Goal: Task Accomplishment & Management: Use online tool/utility

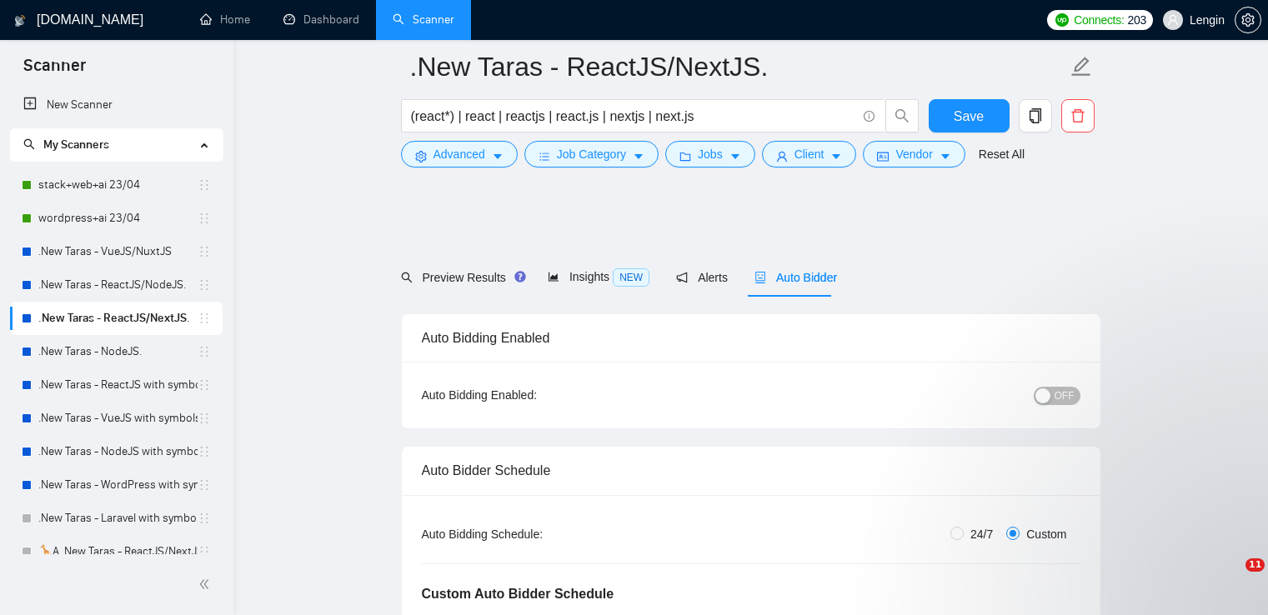
click at [129, 293] on link ".New Taras - ReactJS/NodeJS." at bounding box center [117, 284] width 159 height 33
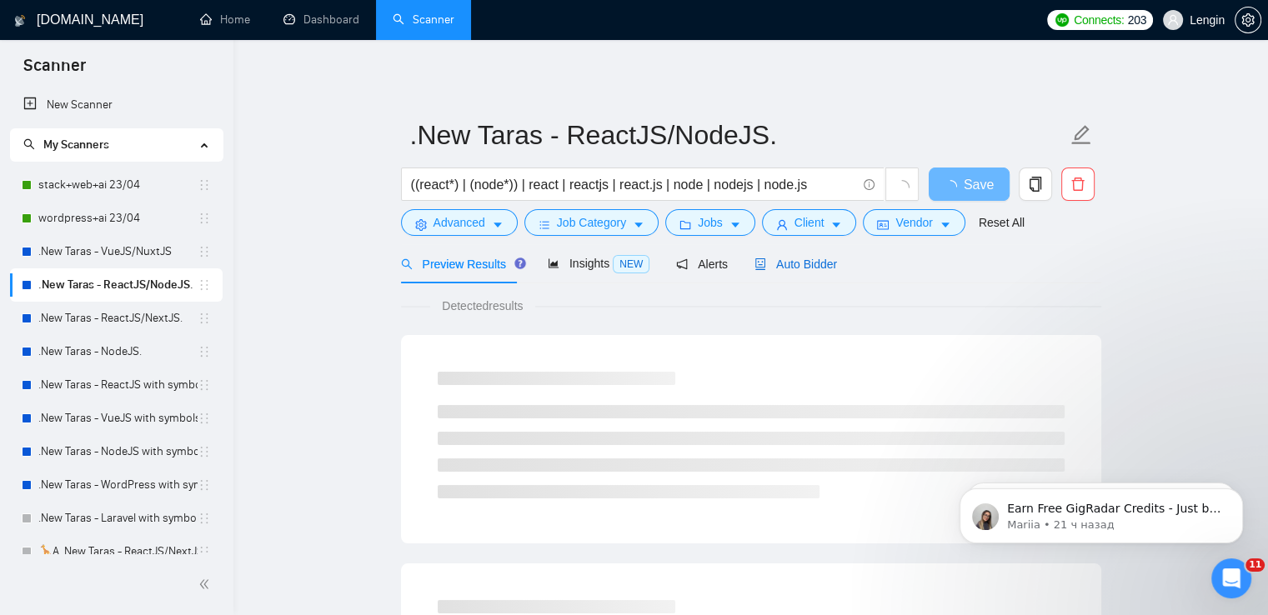
click at [786, 273] on div "Auto Bidder" at bounding box center [796, 264] width 83 height 18
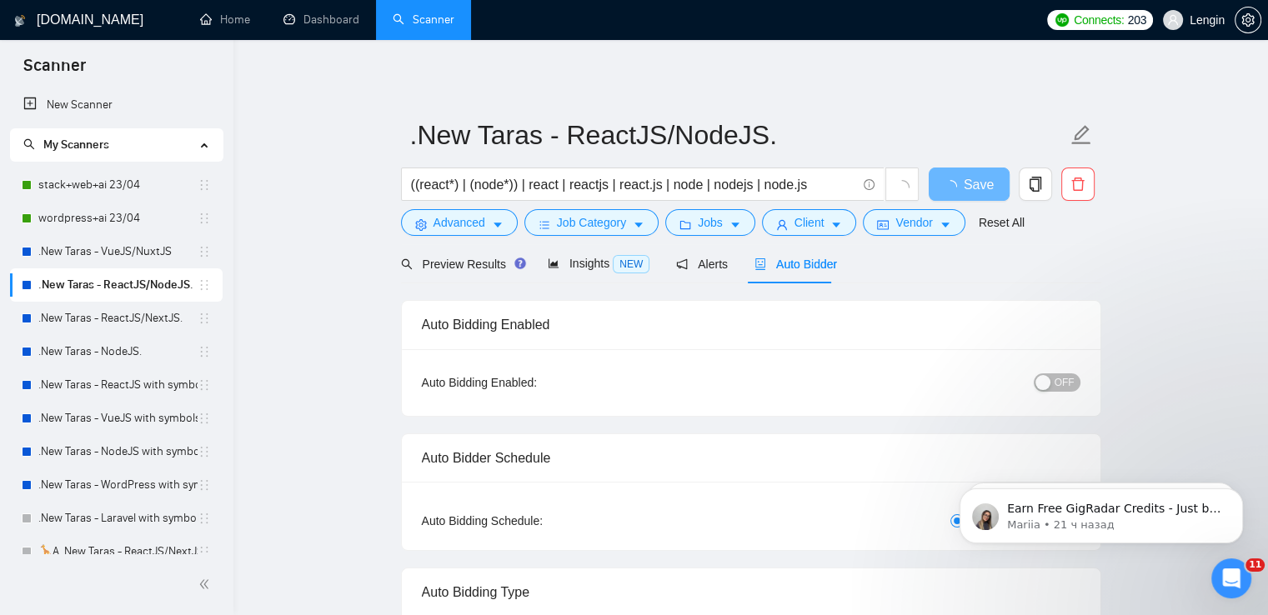
radio input "false"
radio input "true"
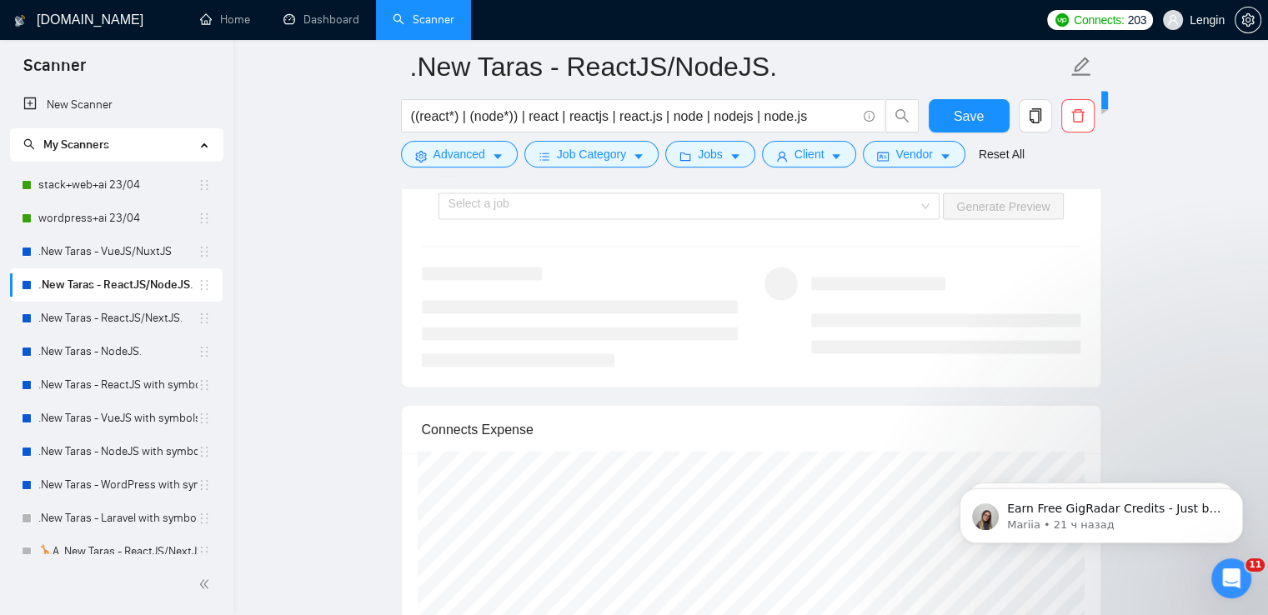
scroll to position [3527, 0]
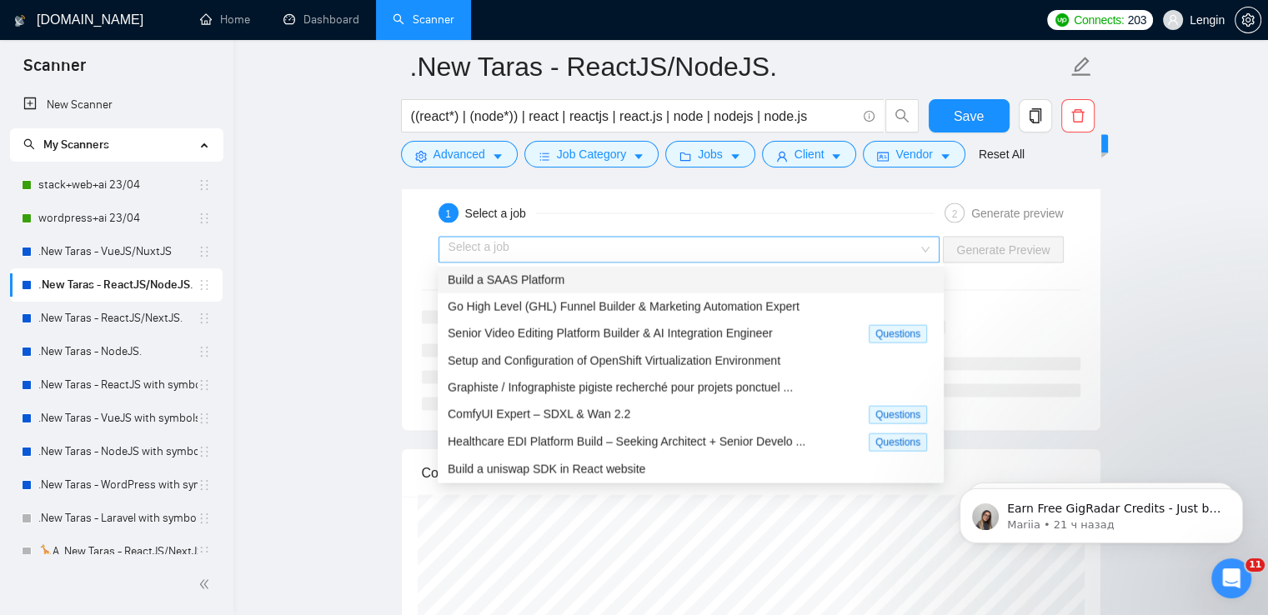
click at [923, 248] on div "Select a job" at bounding box center [690, 250] width 502 height 27
click at [770, 281] on div "Build a SAAS Platform" at bounding box center [691, 280] width 486 height 18
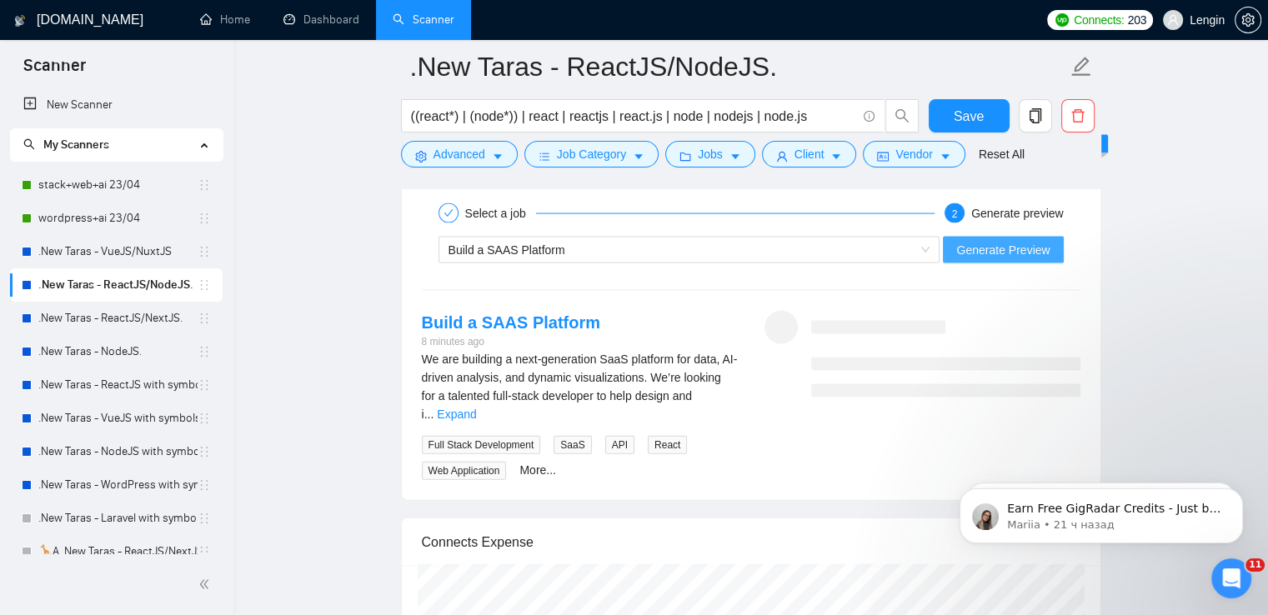
click at [1034, 245] on span "Generate Preview" at bounding box center [1002, 250] width 93 height 18
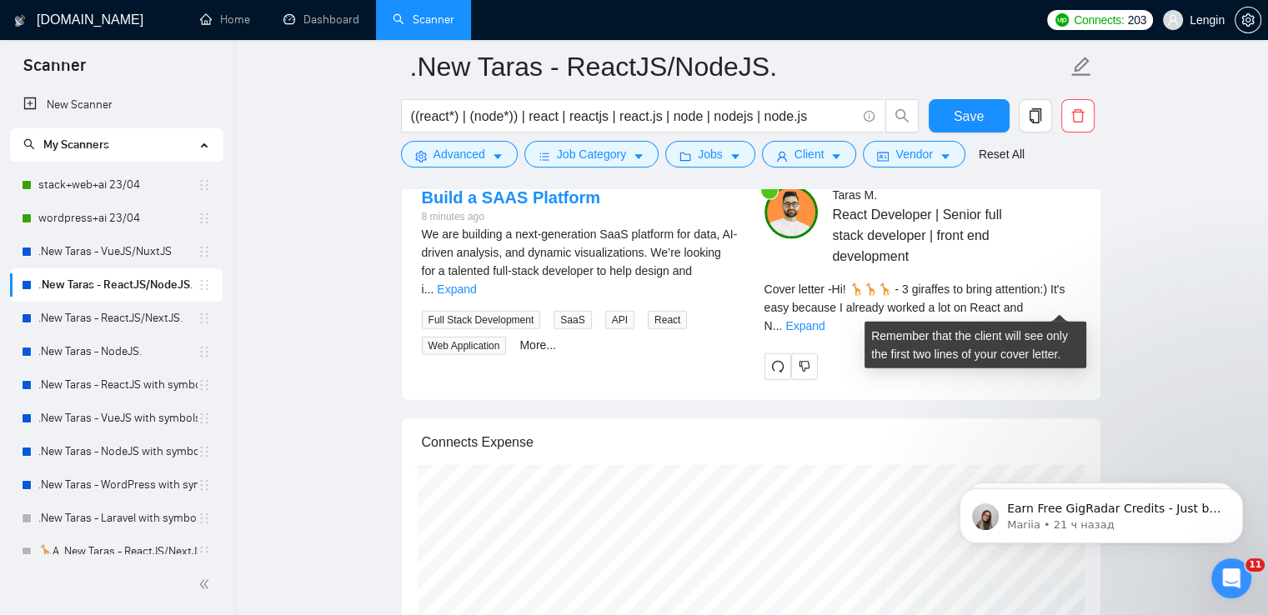
scroll to position [3655, 0]
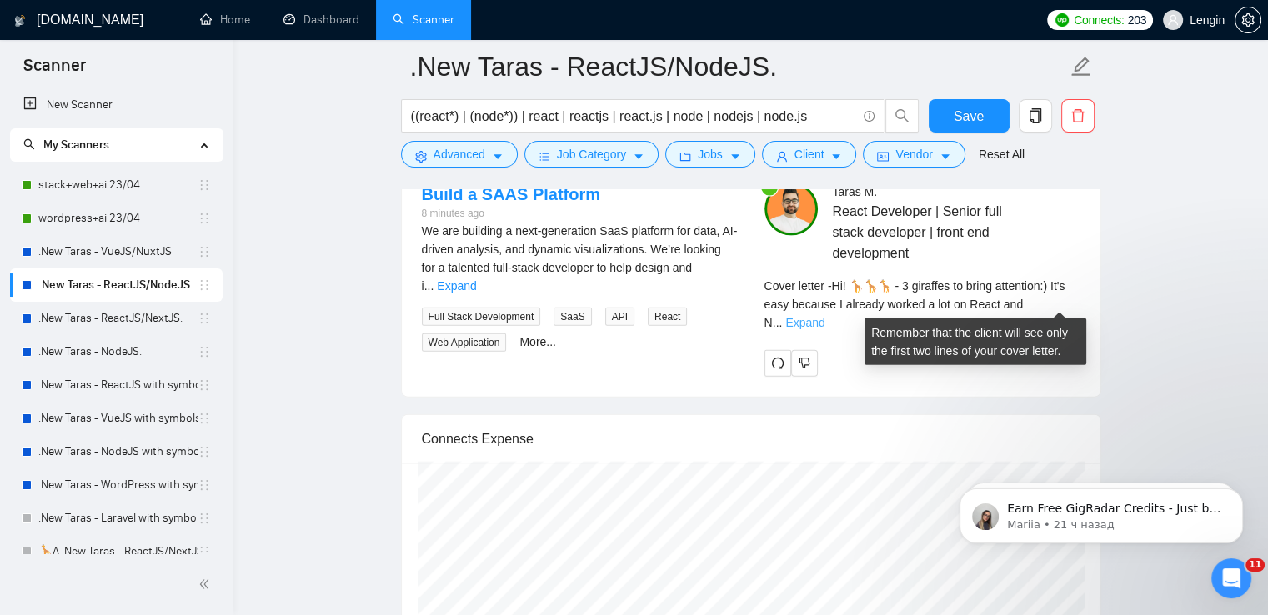
click at [825, 316] on link "Expand" at bounding box center [804, 322] width 39 height 13
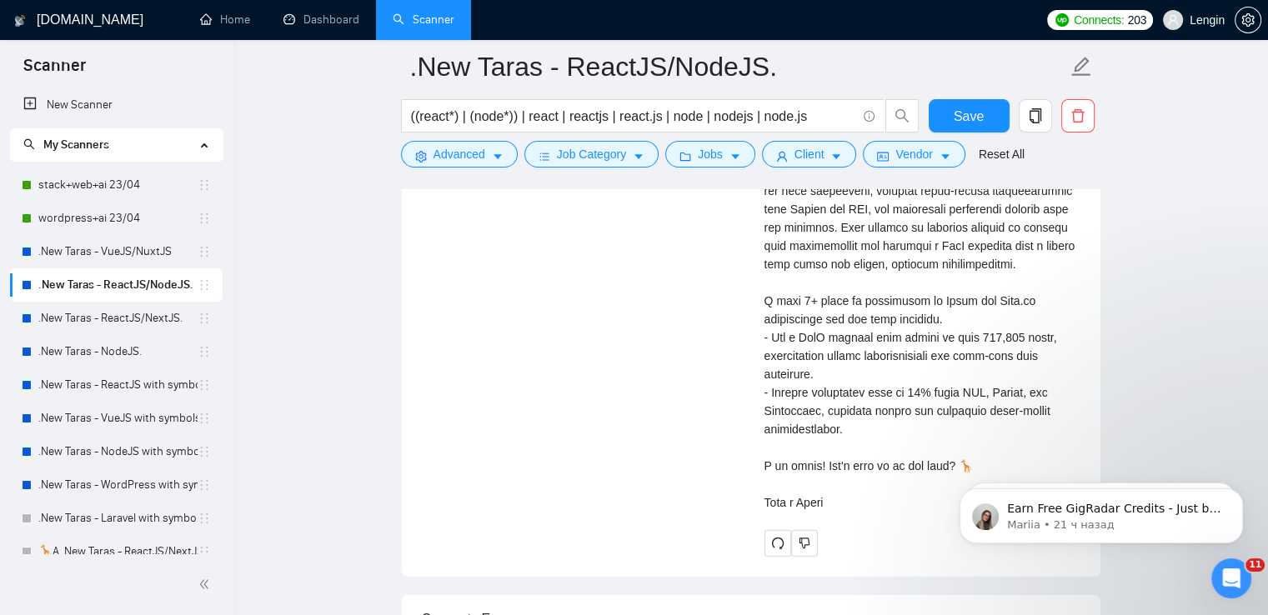
scroll to position [4040, 0]
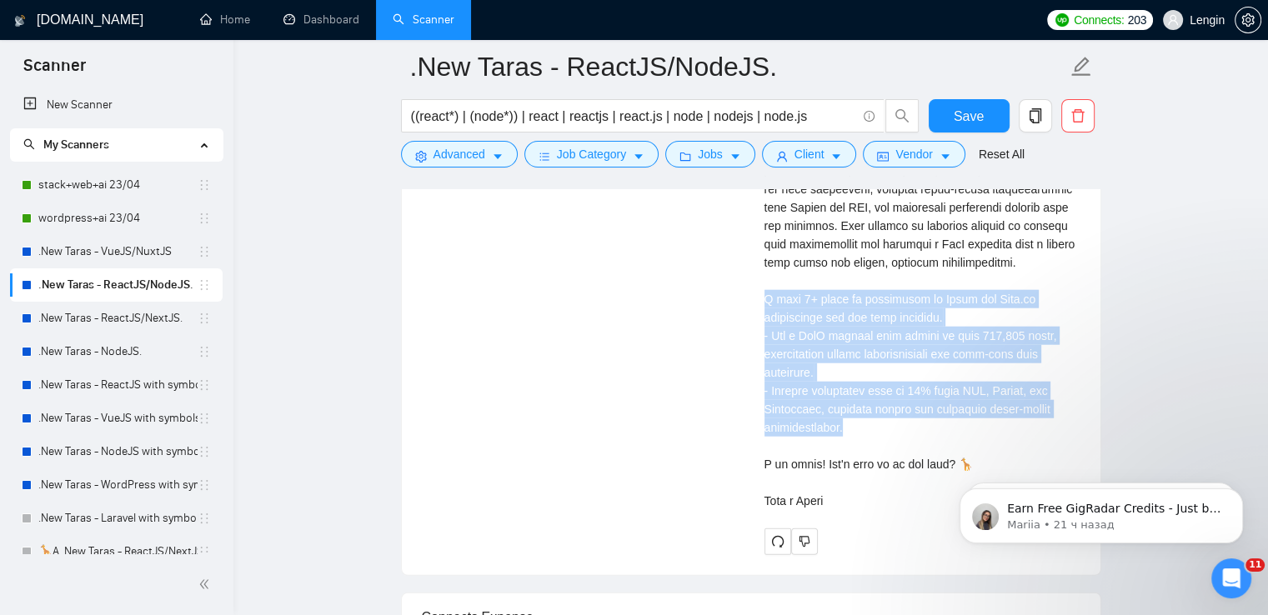
drag, startPoint x: 836, startPoint y: 409, endPoint x: 755, endPoint y: 285, distance: 147.5
click at [755, 285] on div "[PERSON_NAME] React Developer | Senior full stack developer | front end develop…" at bounding box center [922, 176] width 343 height 758
copy div "ve 8+ years of experience in React and Node.js development and web apps creatio…"
click at [134, 320] on link ".New Taras - ReactJS/NextJS." at bounding box center [117, 318] width 159 height 33
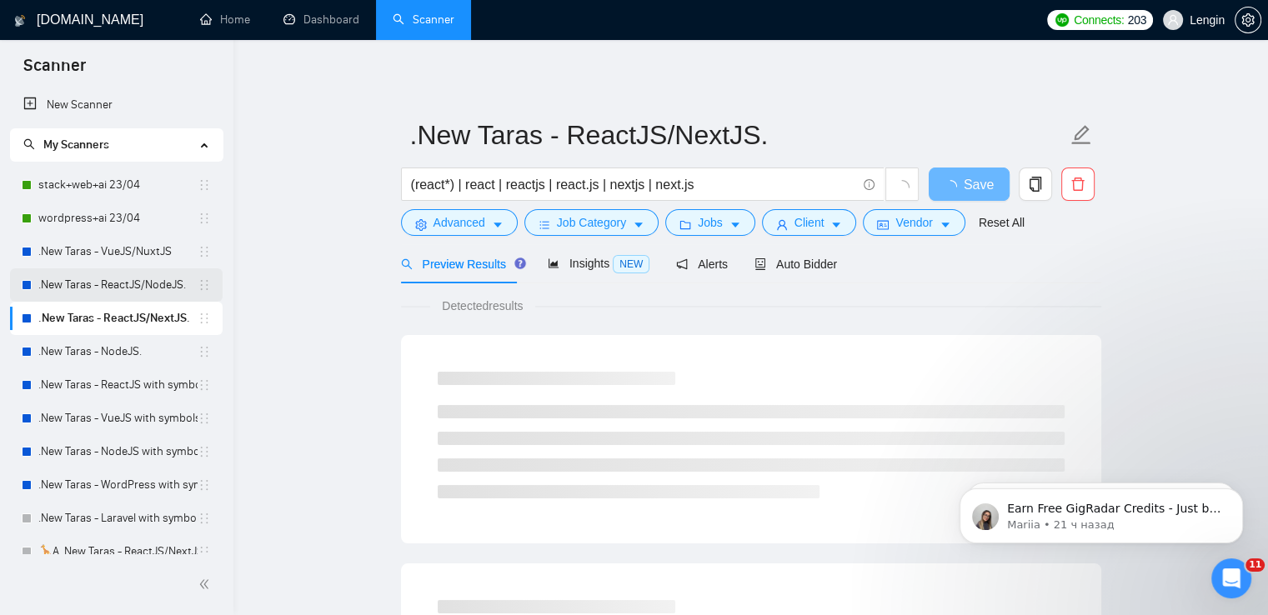
click at [104, 270] on link ".New Taras - ReactJS/NodeJS." at bounding box center [117, 284] width 159 height 33
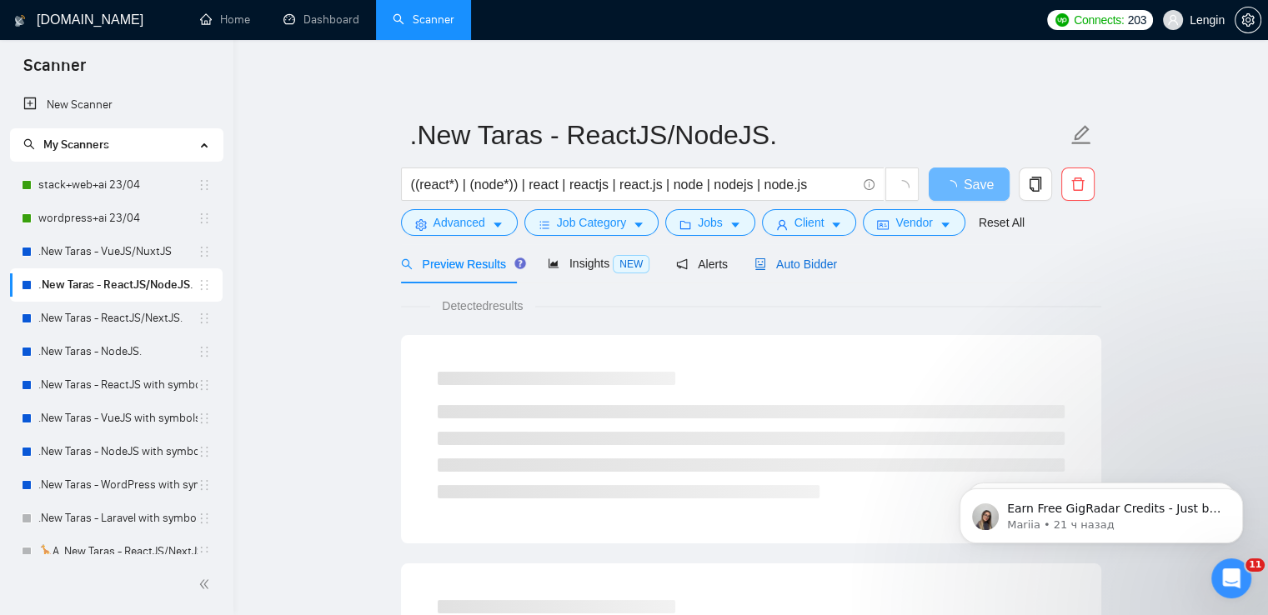
click at [804, 263] on span "Auto Bidder" at bounding box center [796, 264] width 83 height 13
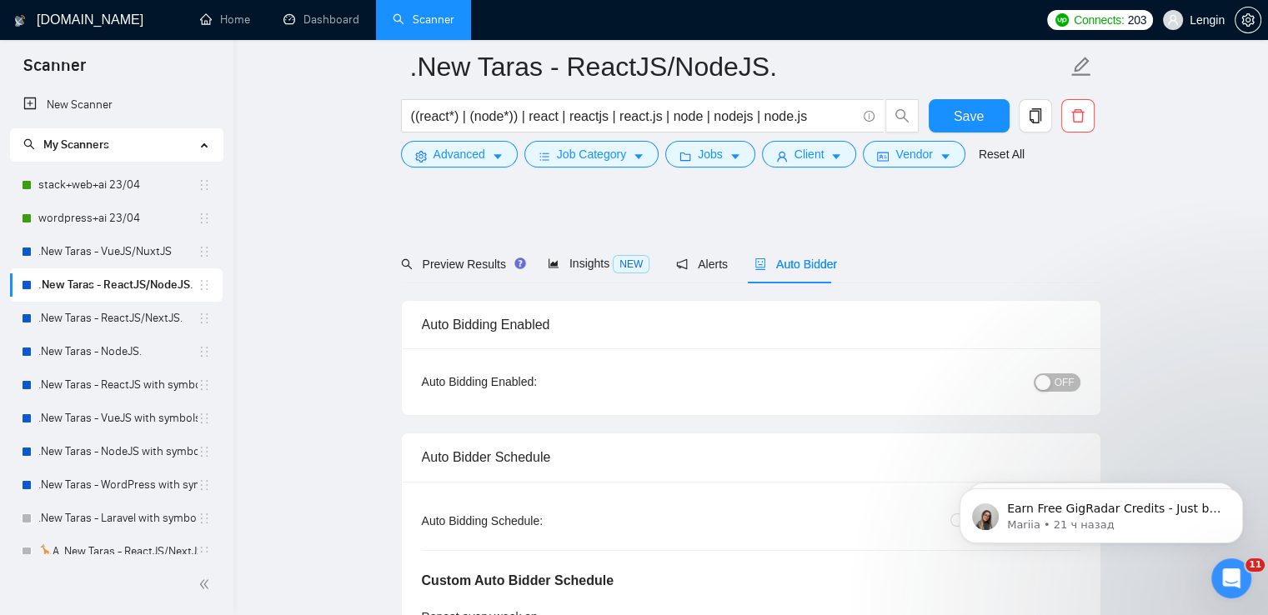
radio input "false"
radio input "true"
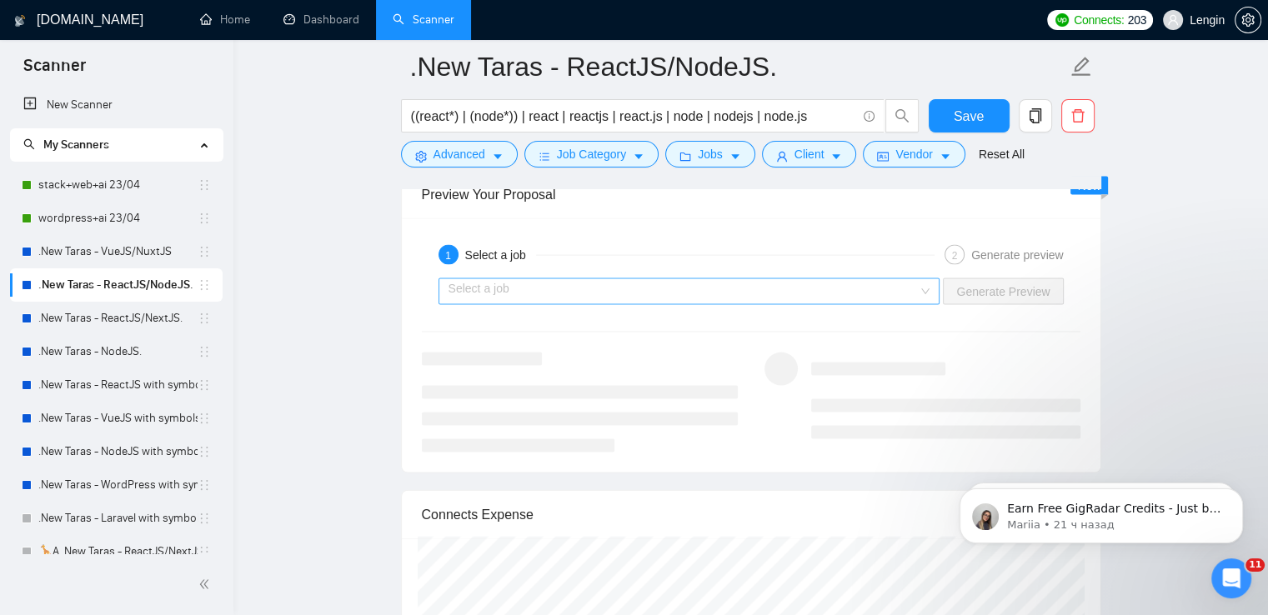
scroll to position [3487, 0]
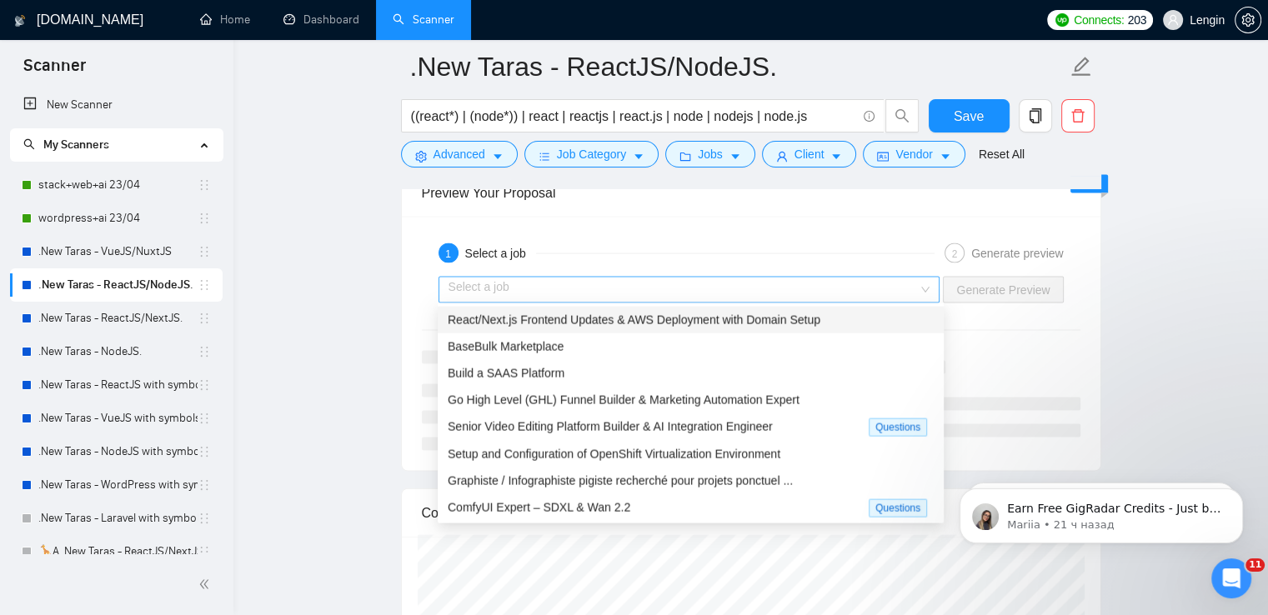
click at [927, 277] on div "Select a job" at bounding box center [690, 290] width 502 height 27
click at [783, 298] on input "search" at bounding box center [684, 290] width 470 height 25
click at [910, 296] on input "search" at bounding box center [684, 290] width 470 height 25
click at [837, 317] on div "React/Next.js Frontend Updates & AWS Deployment with Domain Setup" at bounding box center [691, 320] width 486 height 18
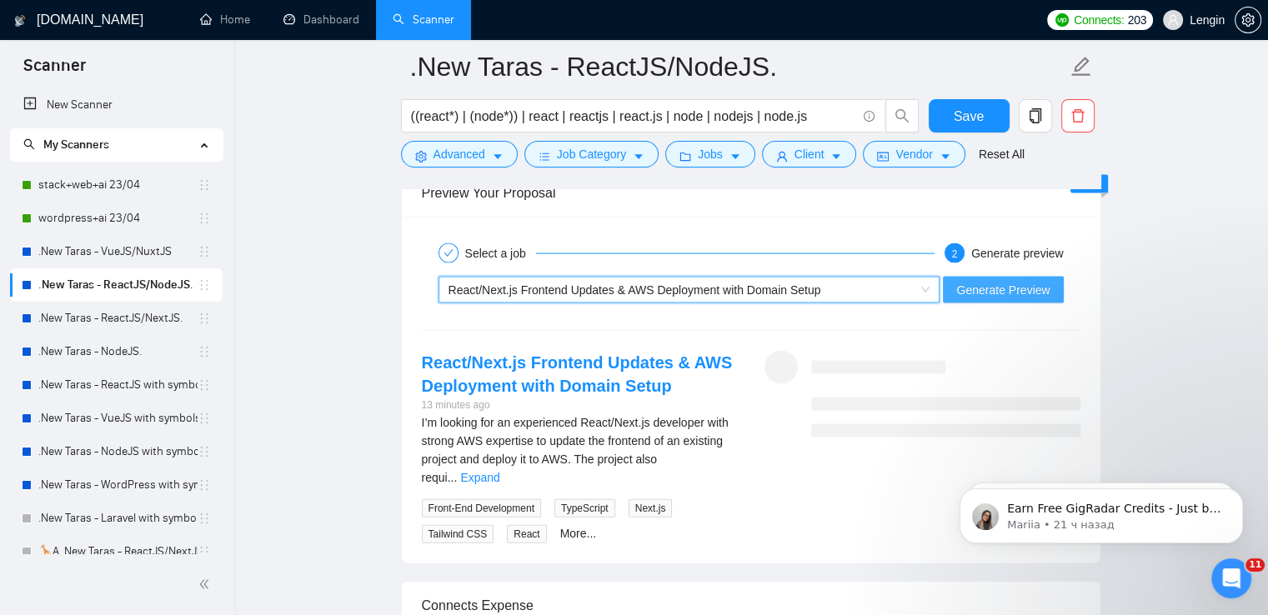
click at [1036, 281] on span "Generate Preview" at bounding box center [1002, 290] width 93 height 18
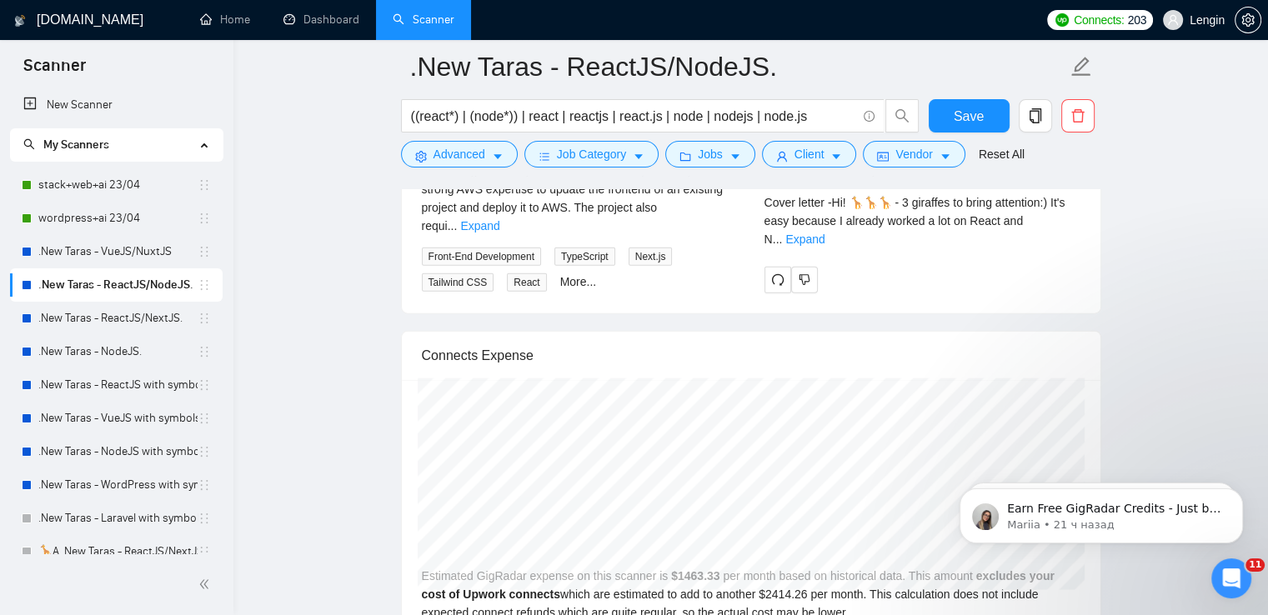
scroll to position [3742, 0]
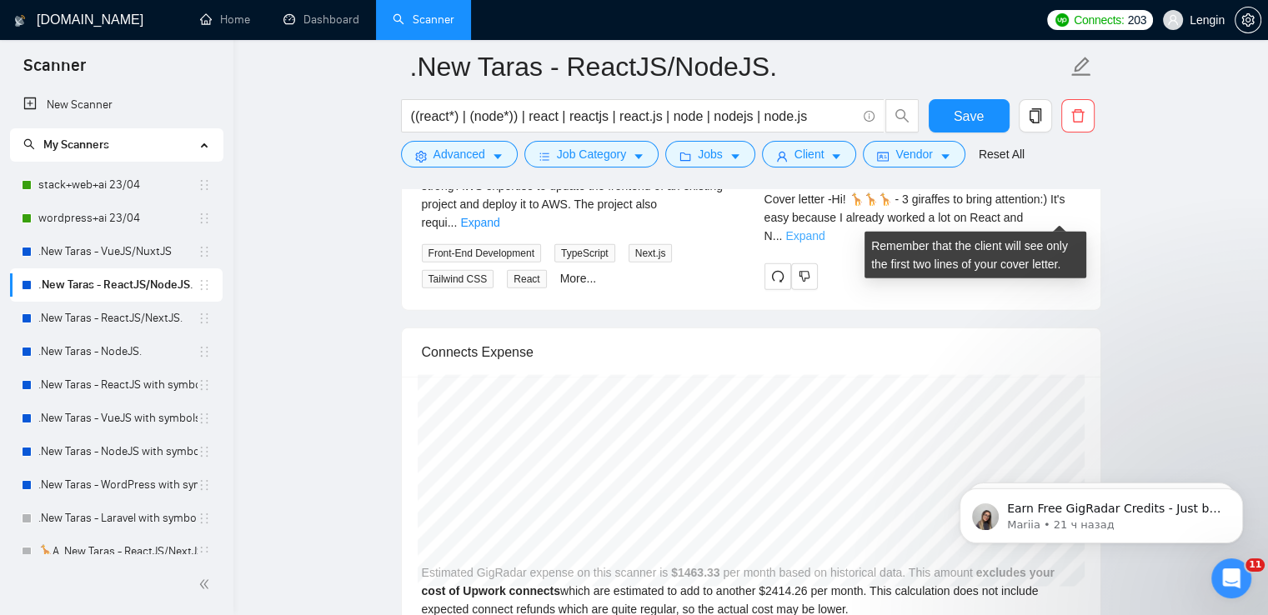
click at [825, 229] on link "Expand" at bounding box center [804, 235] width 39 height 13
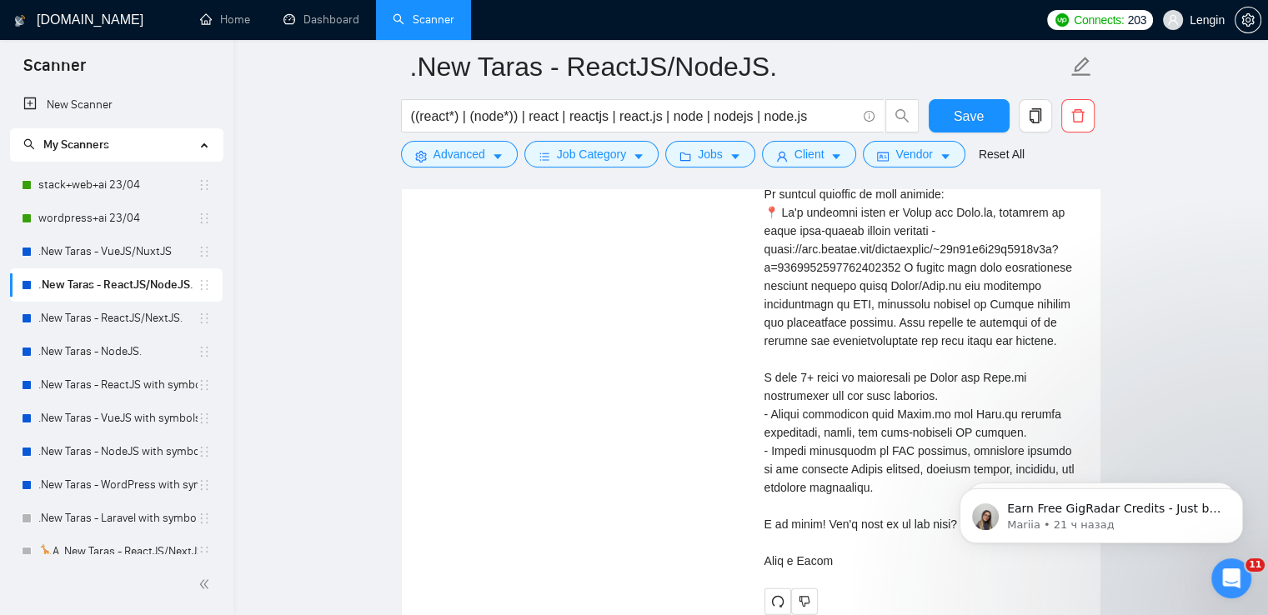
scroll to position [3871, 0]
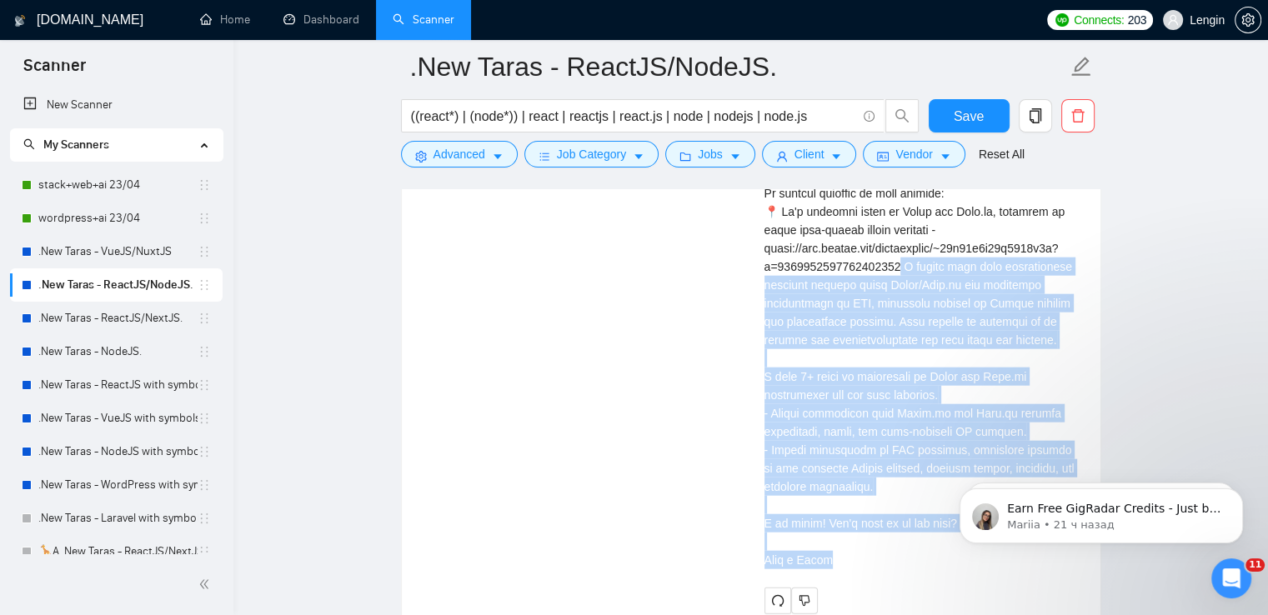
drag, startPoint x: 905, startPoint y: 262, endPoint x: 860, endPoint y: 550, distance: 291.8
click at [860, 550] on div "Cover letter" at bounding box center [923, 321] width 316 height 495
copy div "orked here with implementing frontend changes using React/Next.js and deploying…"
click at [324, 13] on link "Dashboard" at bounding box center [321, 20] width 76 height 14
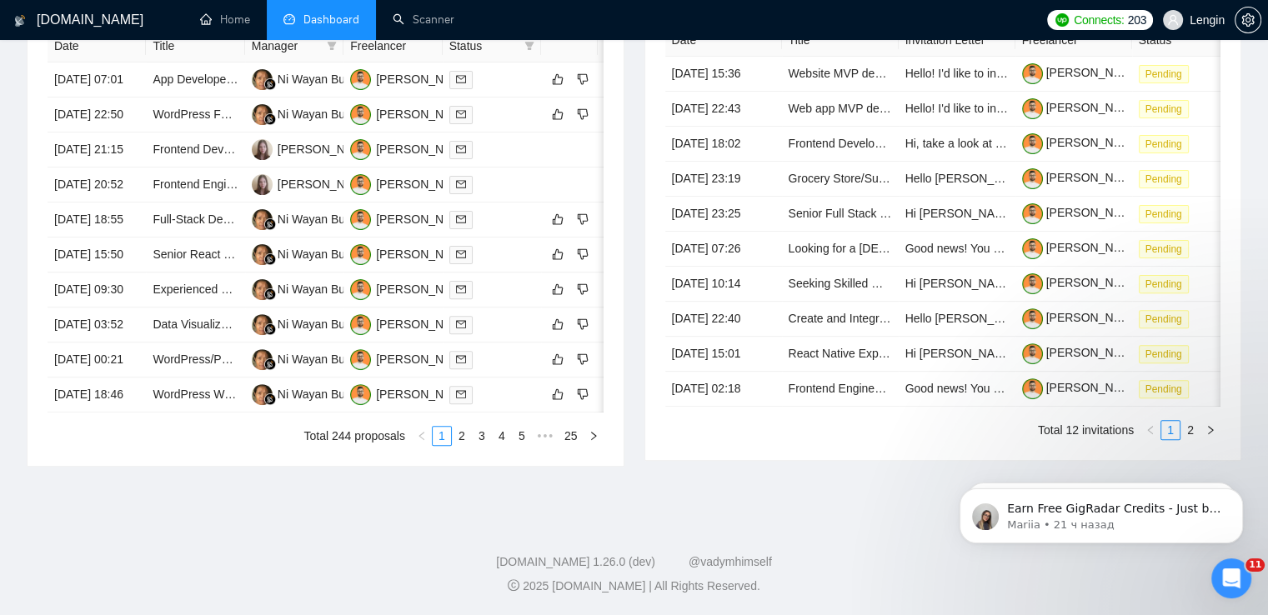
type input "[DATE]"
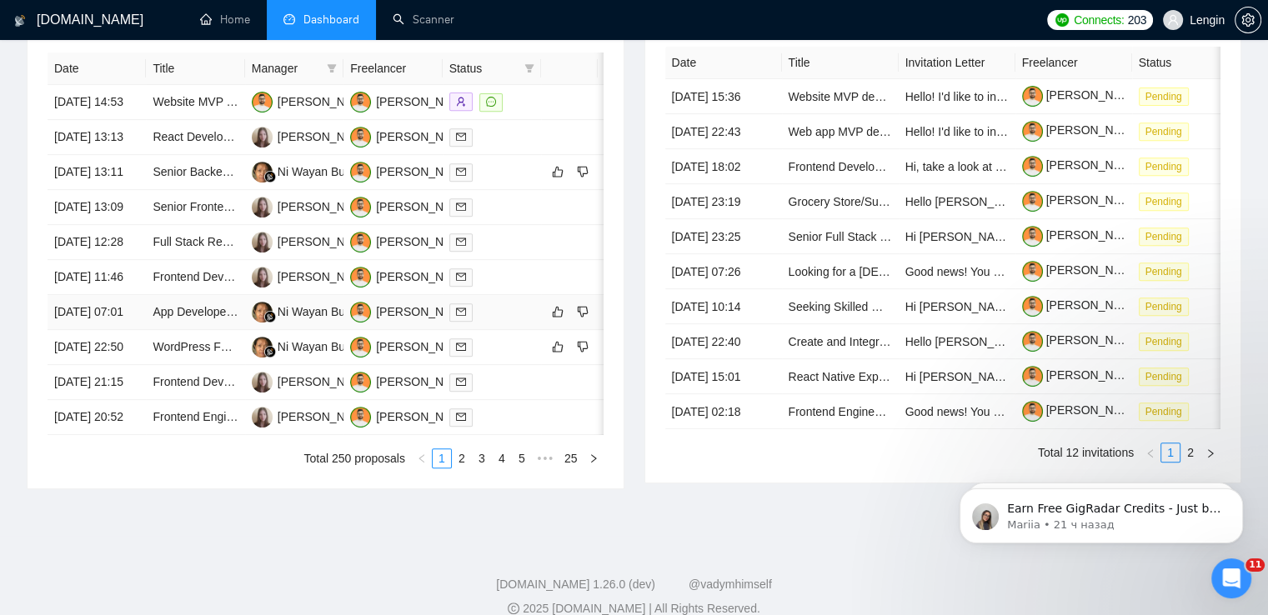
scroll to position [740, 0]
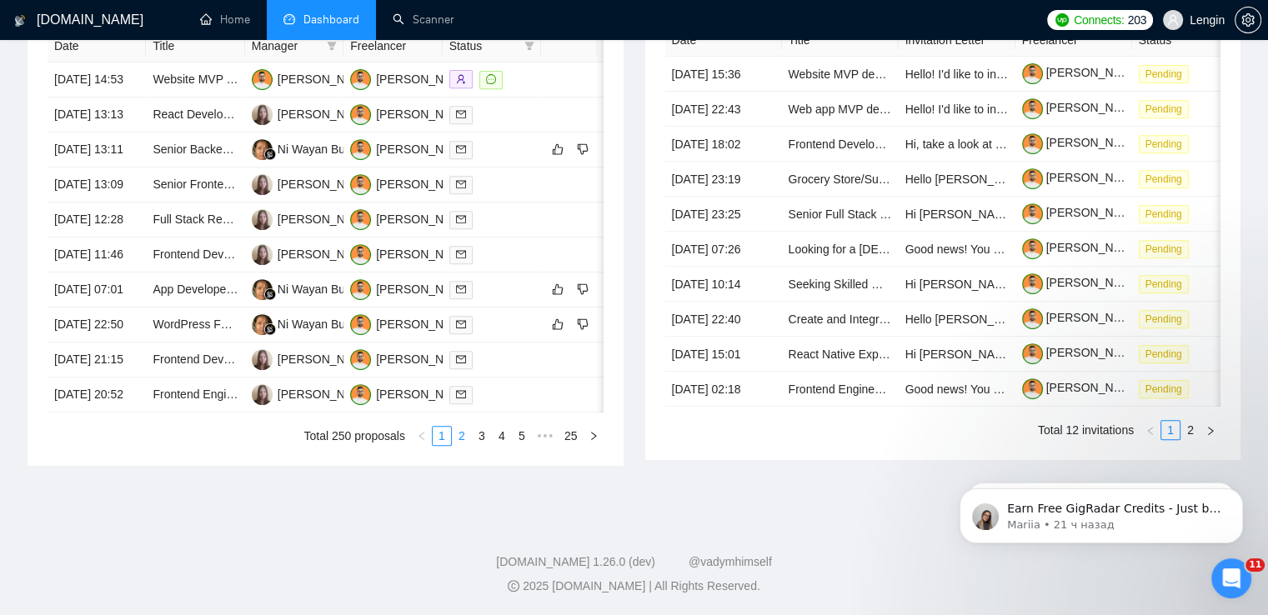
click at [464, 445] on link "2" at bounding box center [462, 436] width 18 height 18
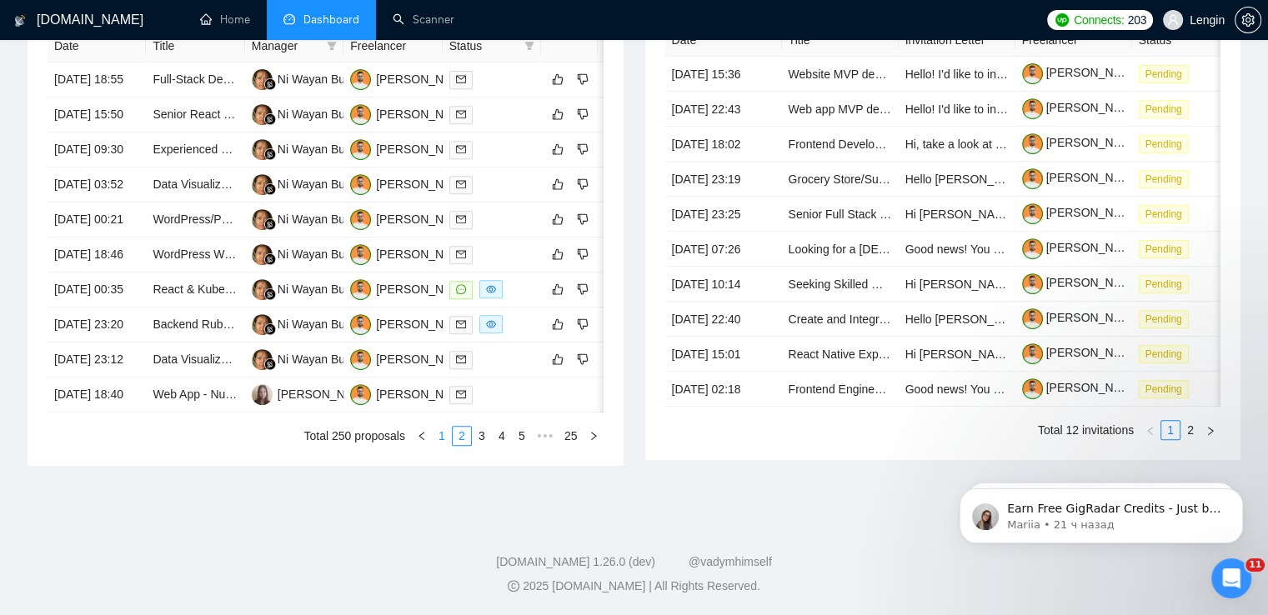
click at [440, 445] on link "1" at bounding box center [442, 436] width 18 height 18
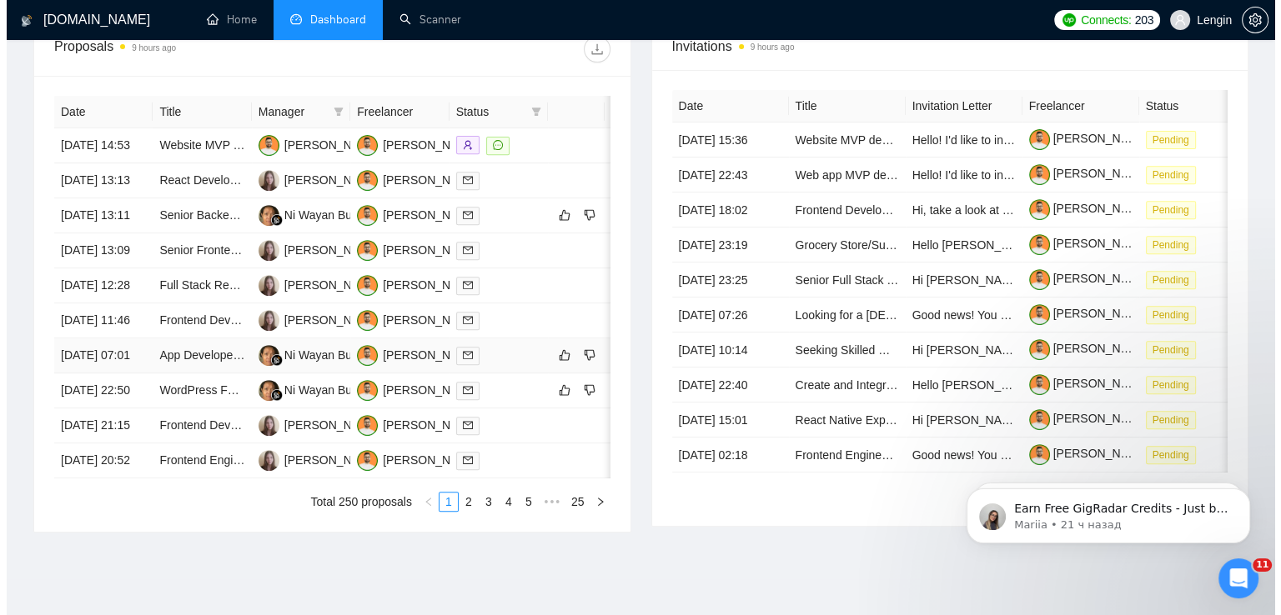
scroll to position [619, 0]
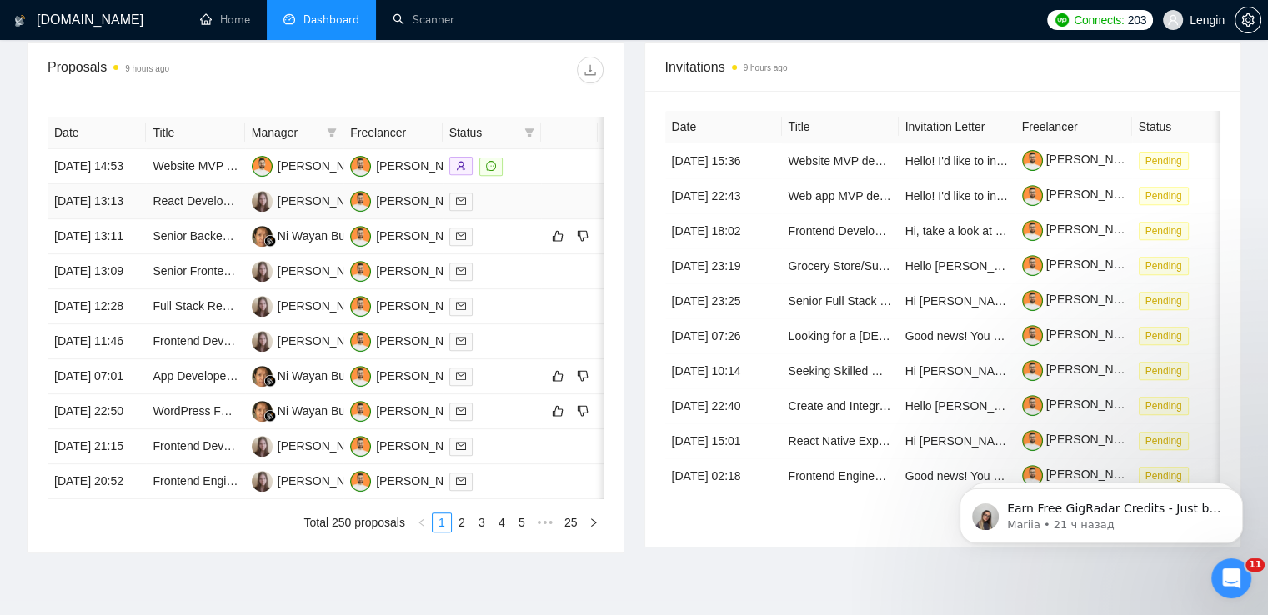
click at [247, 219] on td "[PERSON_NAME]" at bounding box center [294, 201] width 98 height 35
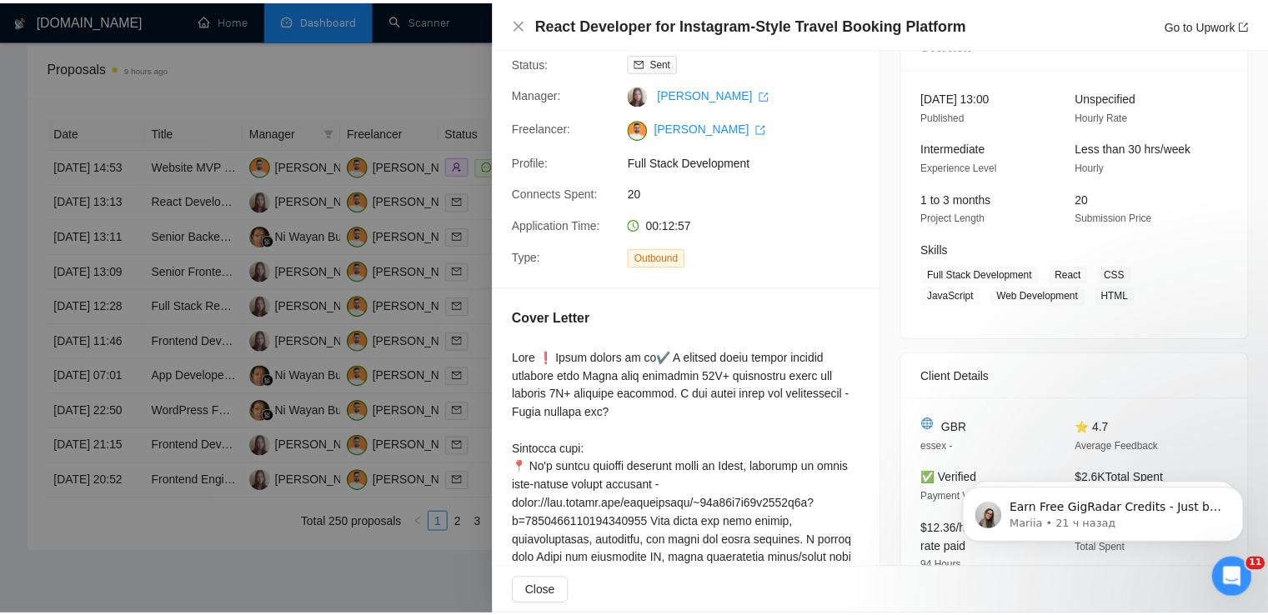
scroll to position [0, 0]
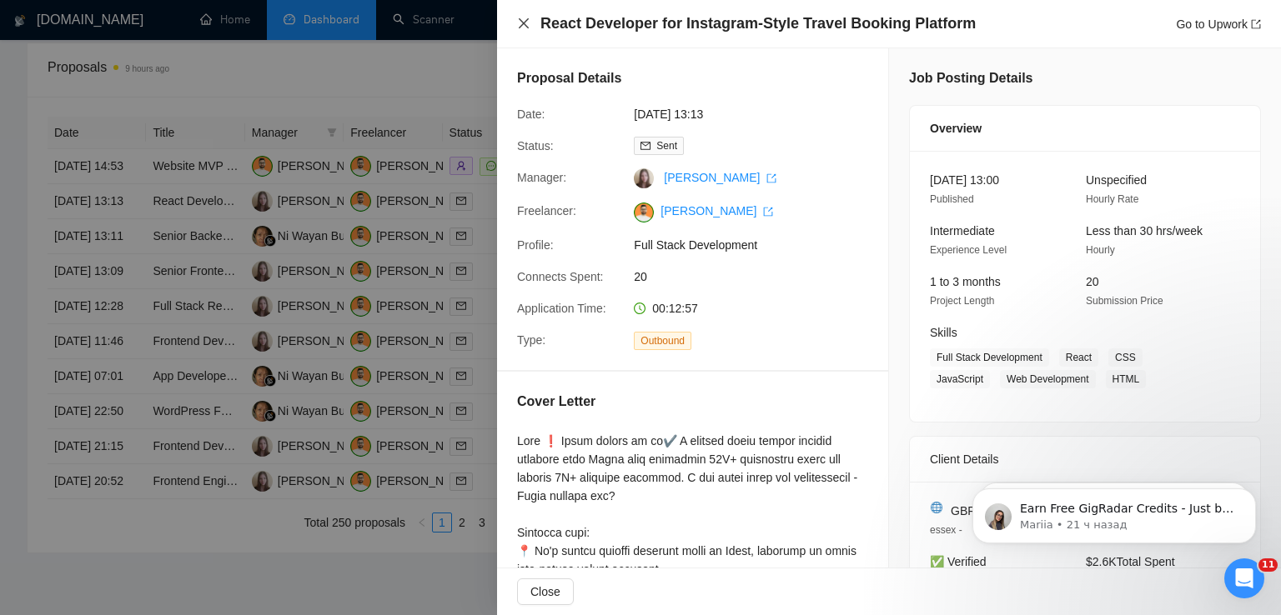
click at [519, 17] on icon "close" at bounding box center [523, 23] width 13 height 13
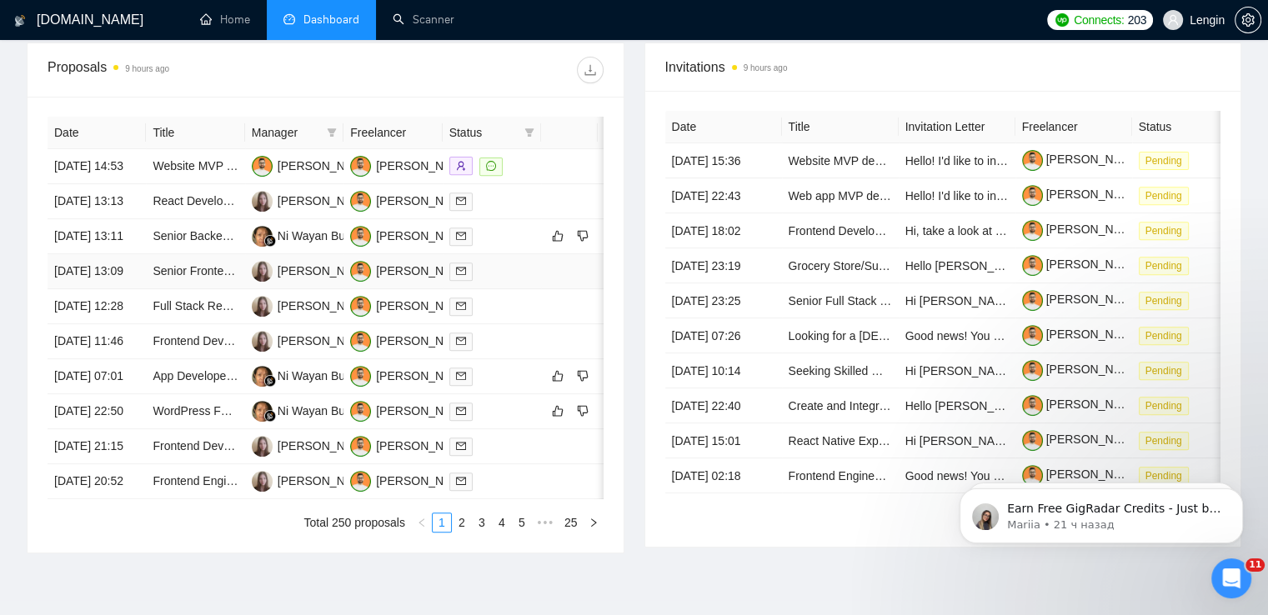
click at [201, 289] on td "Senior Frontend Developer (React/TypeScript) Needed" at bounding box center [195, 271] width 98 height 35
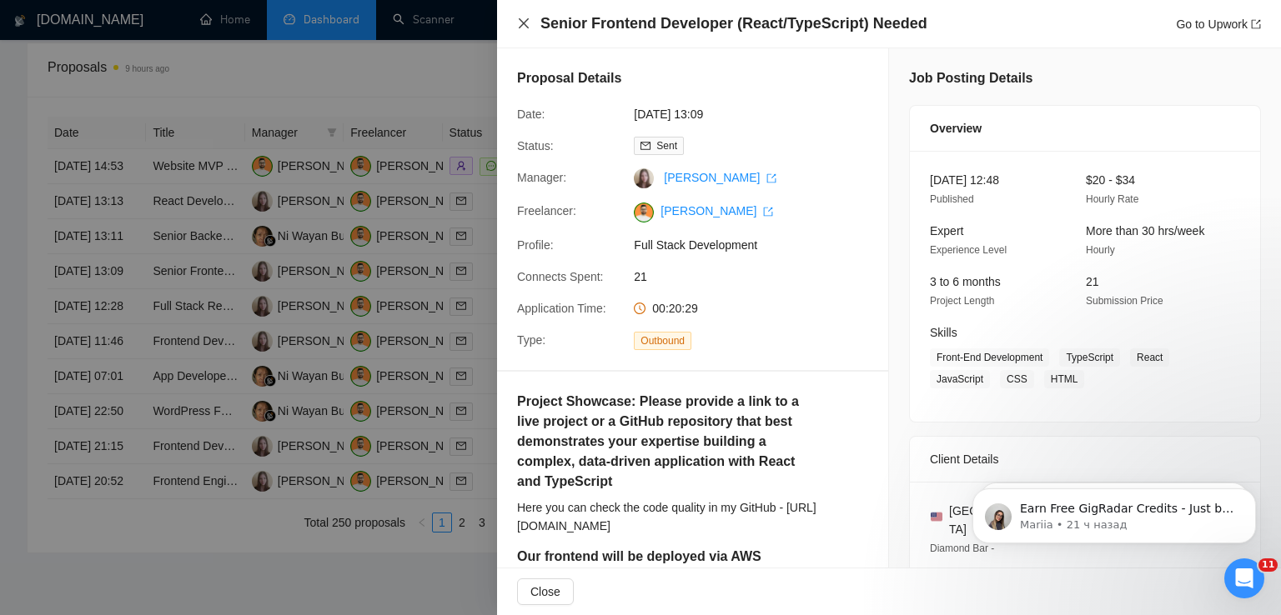
click at [526, 29] on icon "close" at bounding box center [523, 23] width 13 height 13
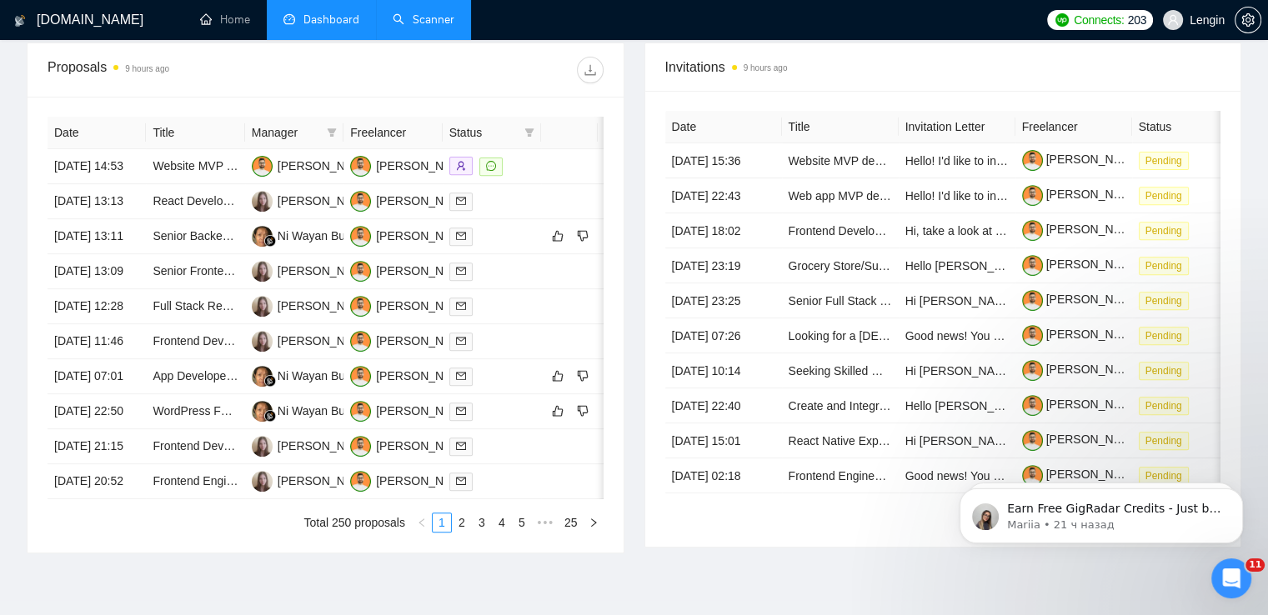
click at [403, 27] on link "Scanner" at bounding box center [424, 20] width 62 height 14
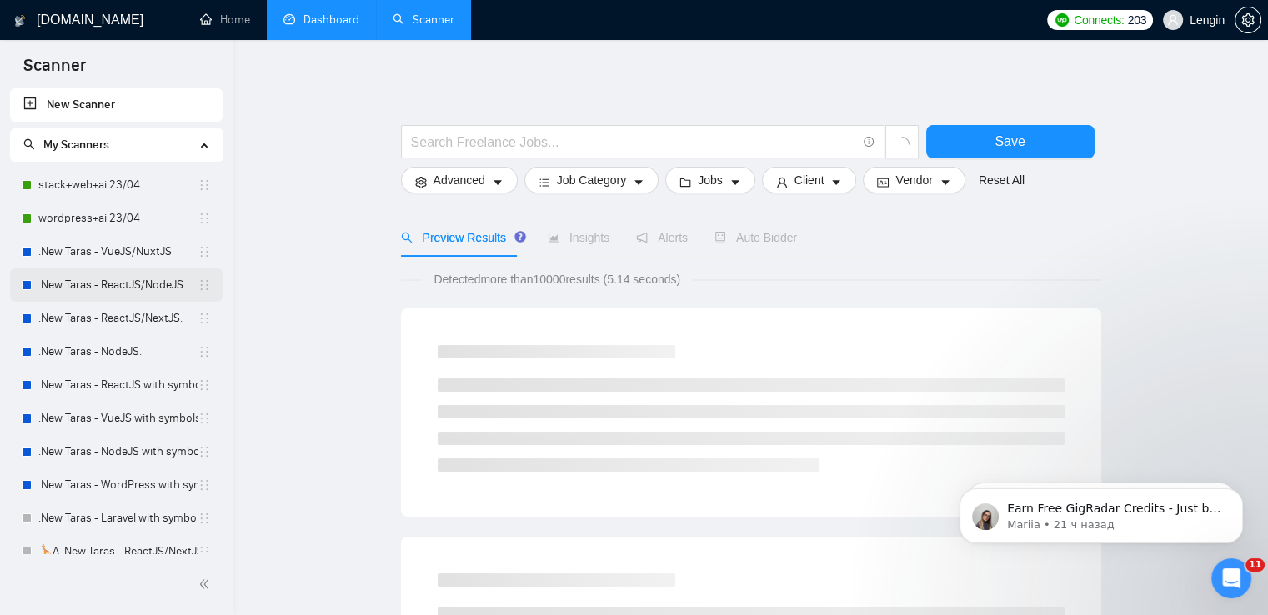
click at [140, 278] on link ".New Taras - ReactJS/NodeJS." at bounding box center [117, 284] width 159 height 33
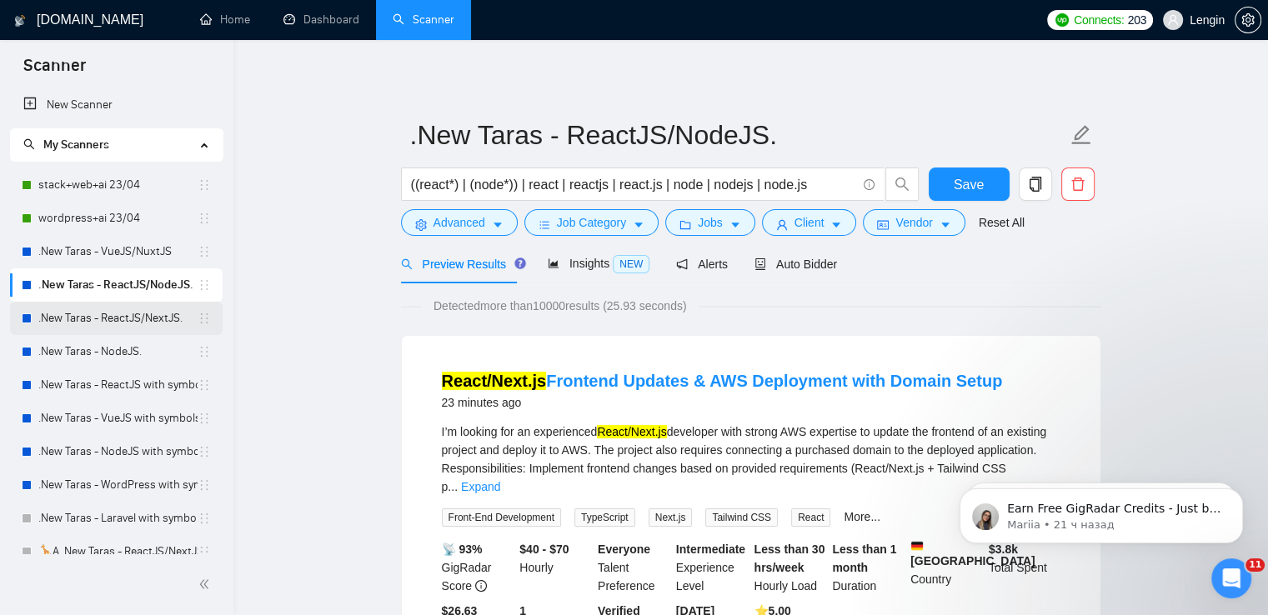
click at [132, 309] on link ".New Taras - ReactJS/NextJS." at bounding box center [117, 318] width 159 height 33
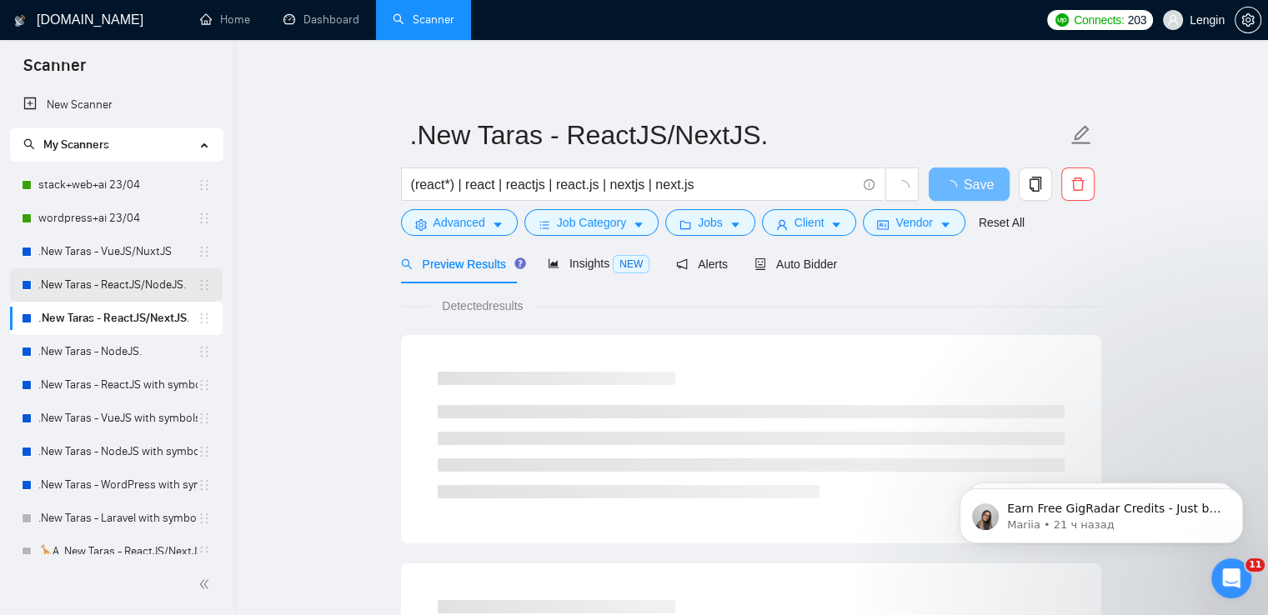
click at [168, 283] on link ".New Taras - ReactJS/NodeJS." at bounding box center [117, 284] width 159 height 33
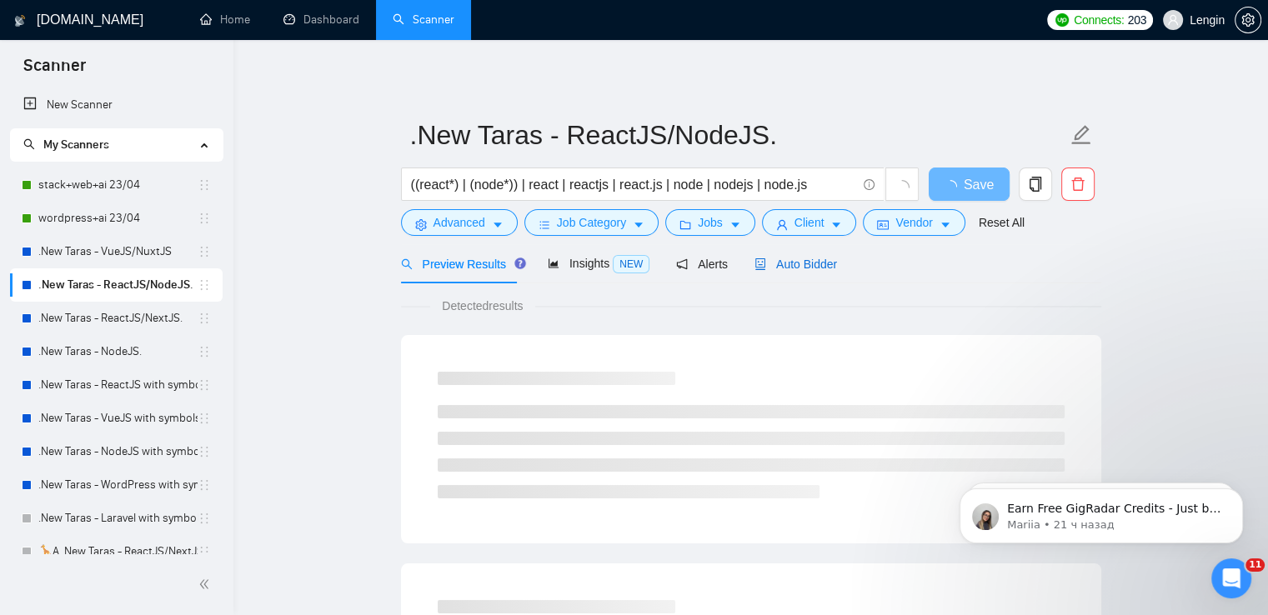
click at [804, 265] on span "Auto Bidder" at bounding box center [796, 264] width 83 height 13
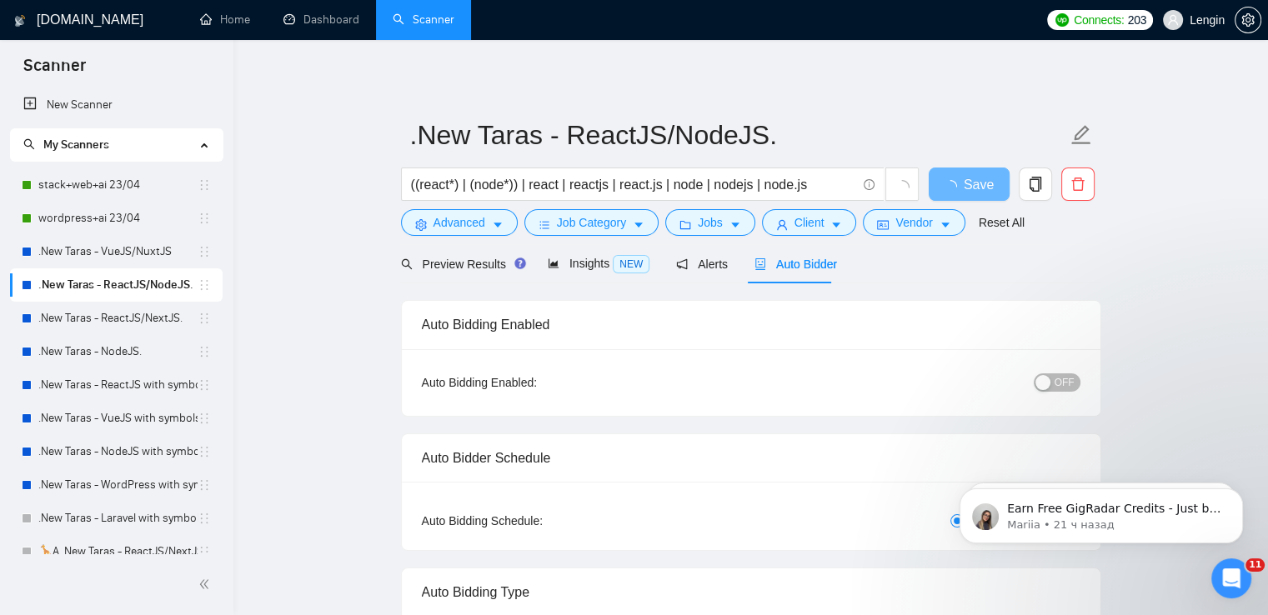
radio input "false"
radio input "true"
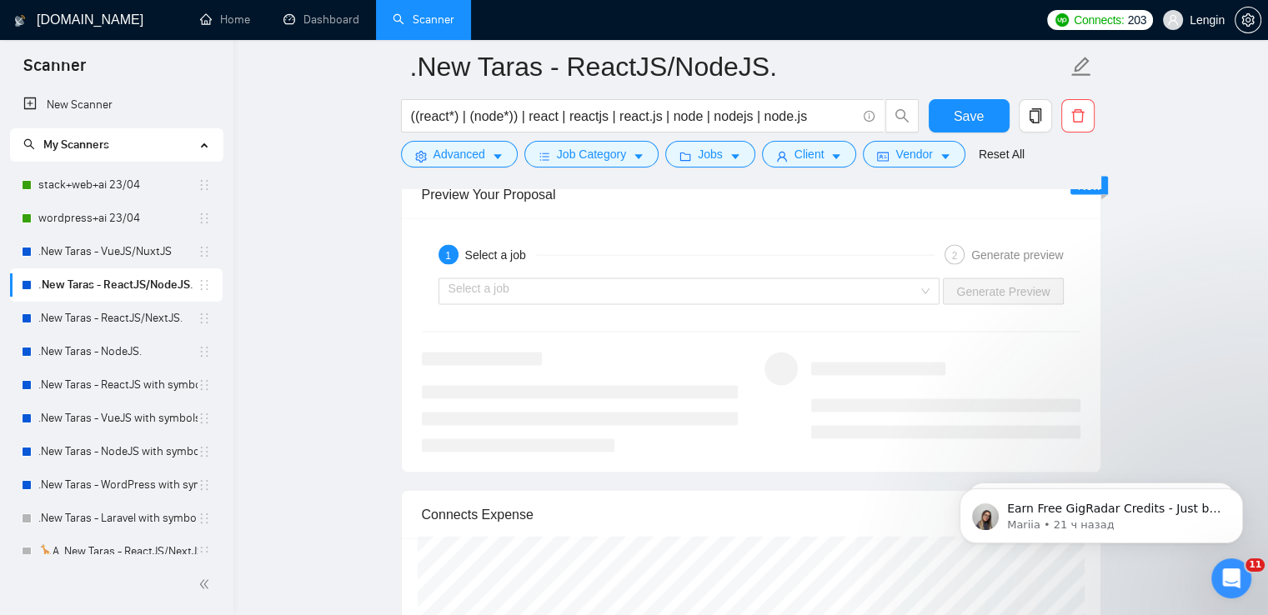
scroll to position [3485, 0]
click at [930, 294] on div "Select a job" at bounding box center [690, 291] width 502 height 27
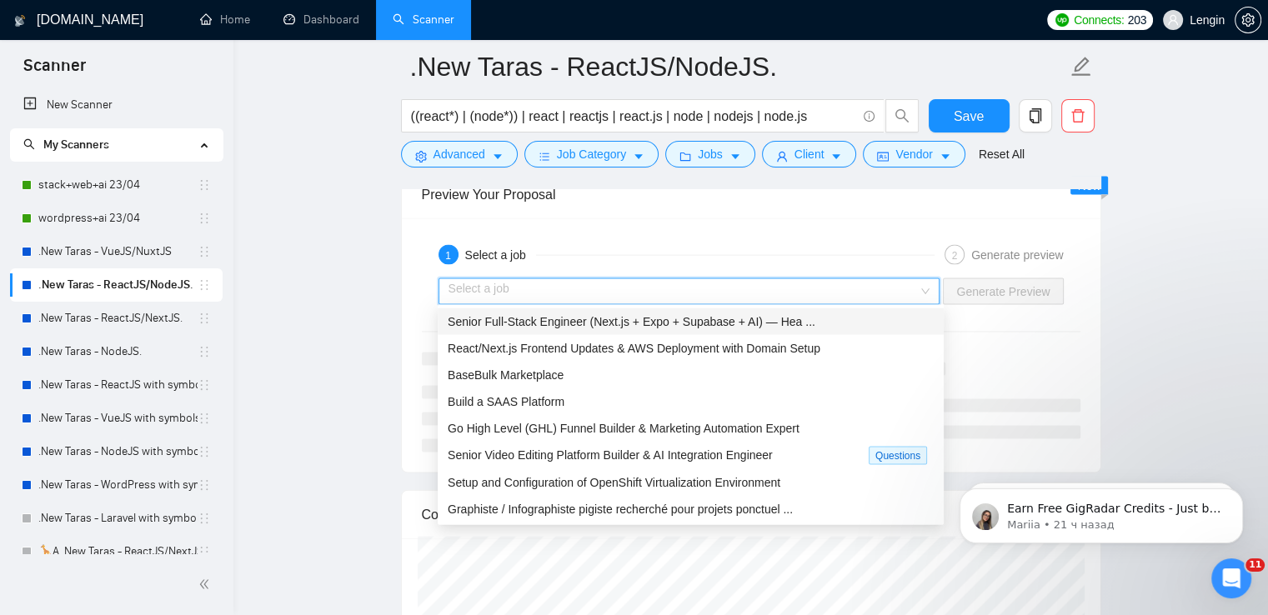
click at [783, 318] on span "Senior Full-Stack Engineer (Next.js + Expo + Supabase + AI) — Hea ..." at bounding box center [632, 321] width 368 height 13
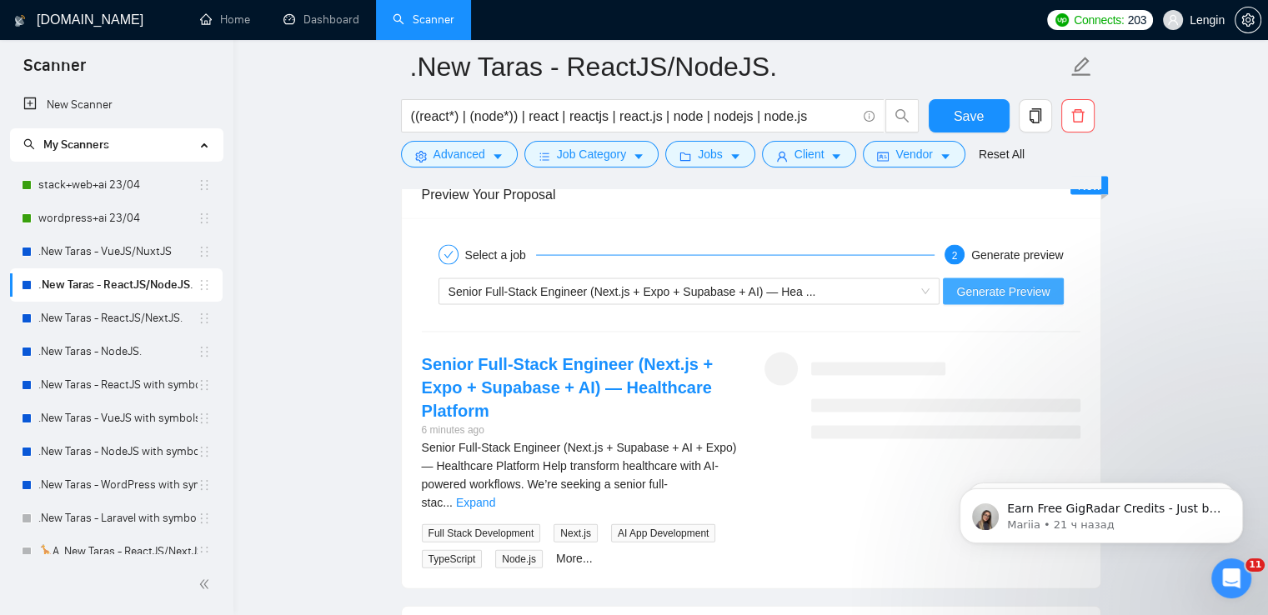
click at [1003, 283] on span "Generate Preview" at bounding box center [1002, 292] width 93 height 18
